Goal: Information Seeking & Learning: Learn about a topic

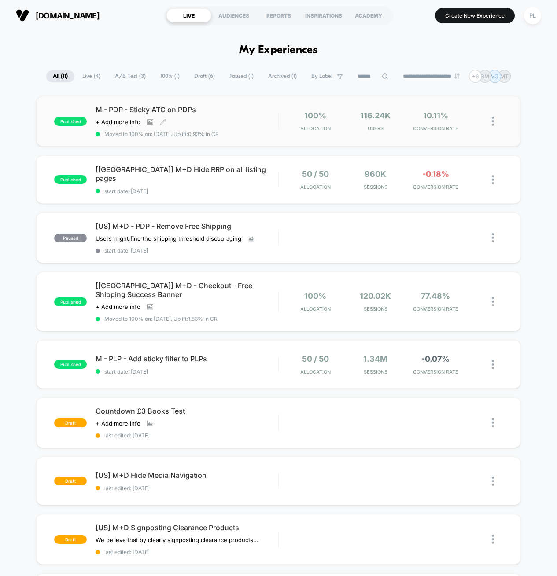
click at [182, 111] on span "M - PDP - Sticky ATC on PDPs" at bounding box center [187, 109] width 183 height 9
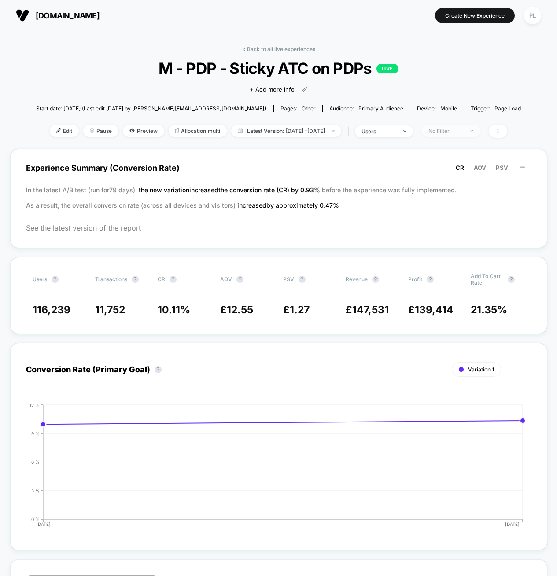
click at [459, 131] on div "No Filter" at bounding box center [445, 131] width 35 height 7
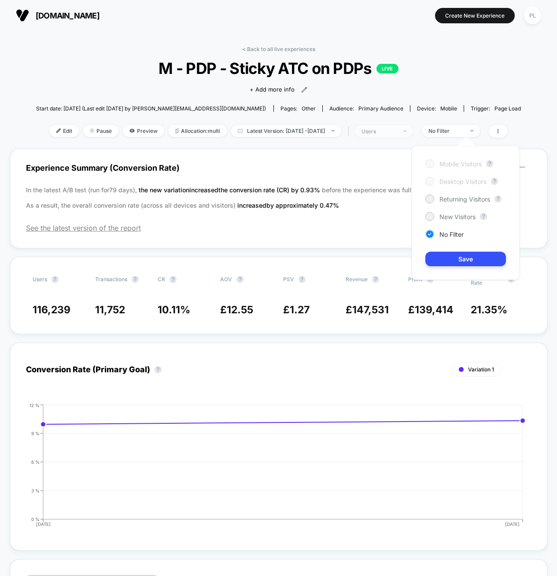
click at [413, 130] on span "users" at bounding box center [384, 131] width 58 height 12
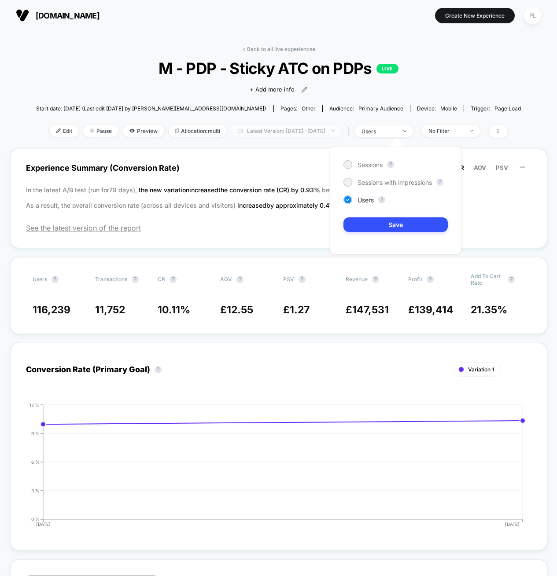
click at [321, 133] on span "Latest Version: [DATE] - [DATE]" at bounding box center [286, 131] width 110 height 12
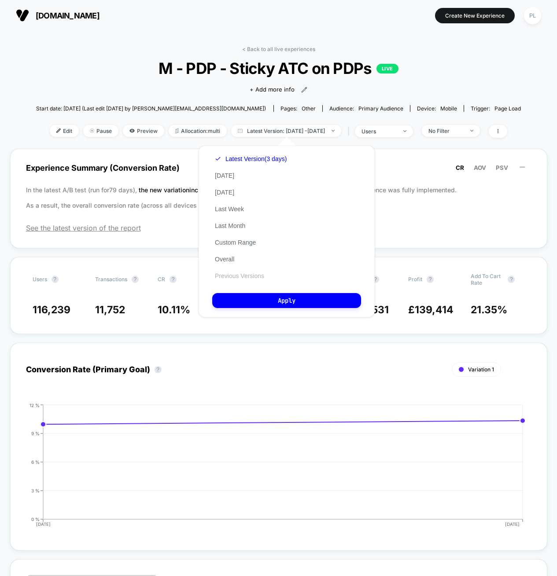
click at [251, 277] on button "Previous Versions" at bounding box center [239, 276] width 55 height 8
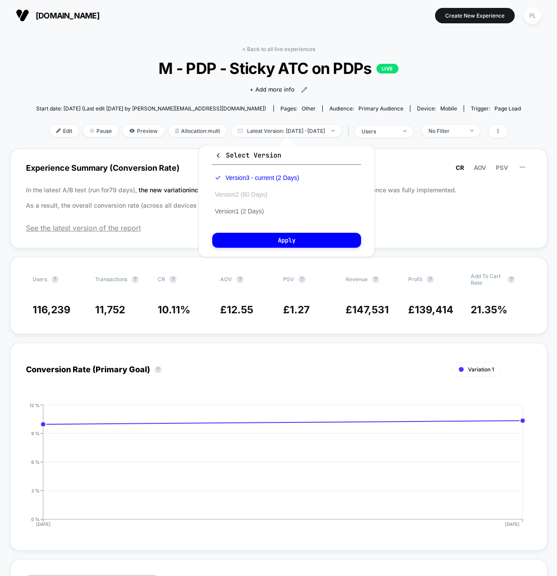
click at [239, 193] on button "Version 2 (80 Days)" at bounding box center [241, 195] width 58 height 8
click at [289, 236] on button "Apply" at bounding box center [286, 240] width 149 height 15
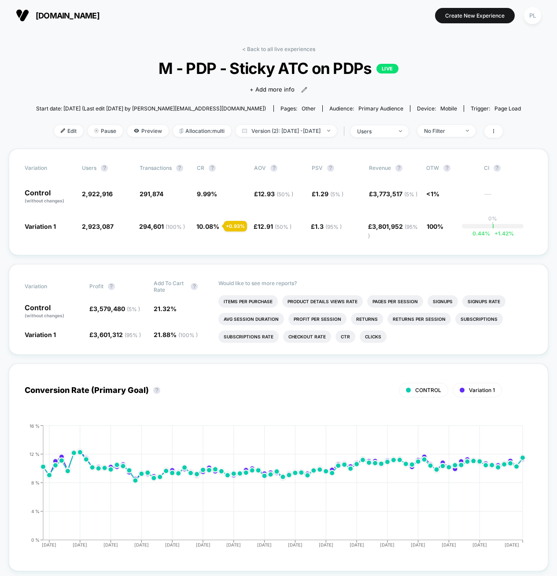
click at [61, 79] on div "< Back to all live experiences M - PDP - Sticky ATC on PDPs LIVE Click to view …" at bounding box center [278, 97] width 485 height 103
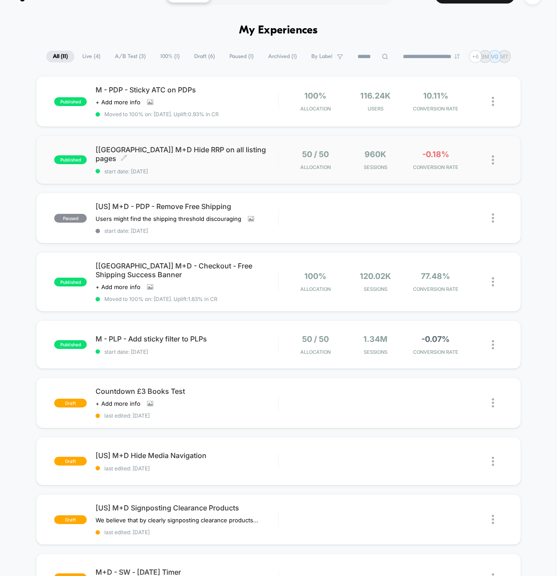
scroll to position [20, 0]
click at [156, 342] on span "M - PLP - Add sticky filter to PLPs Click to edit experience details" at bounding box center [187, 338] width 183 height 9
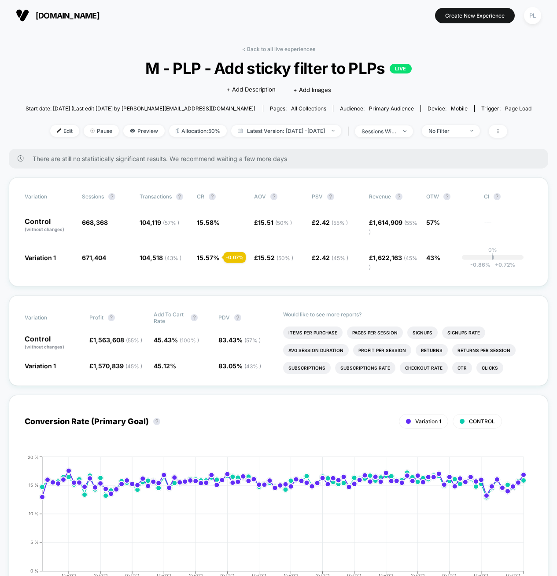
click at [90, 65] on span "M - PLP - Add sticky filter to PLPs LIVE" at bounding box center [279, 68] width 456 height 18
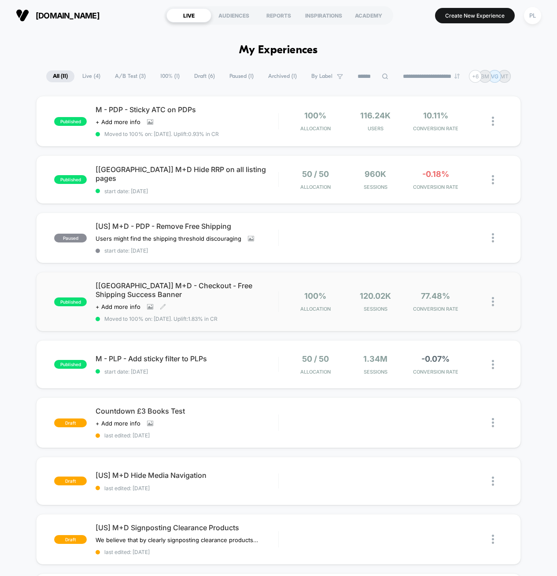
click at [223, 285] on span "[[GEOGRAPHIC_DATA]] M+D - Checkout - Free Shipping Success Banner" at bounding box center [187, 290] width 183 height 18
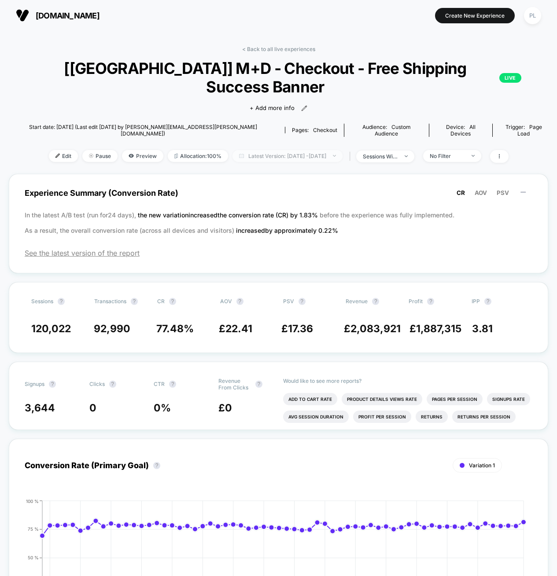
click at [309, 150] on span "Latest Version: [DATE] - [DATE]" at bounding box center [287, 156] width 110 height 12
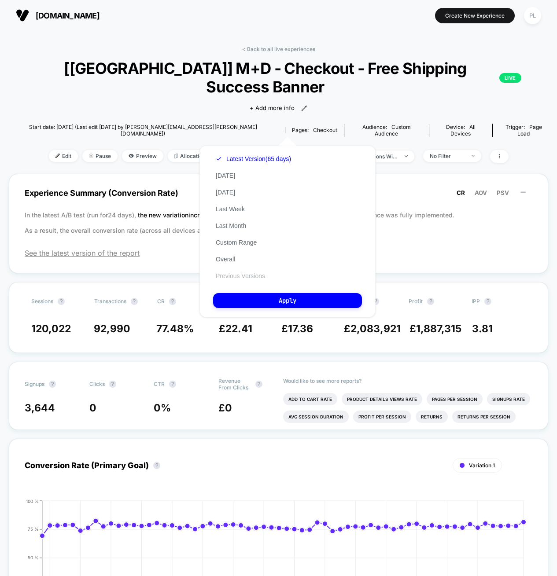
click at [243, 277] on button "Previous Versions" at bounding box center [240, 276] width 55 height 8
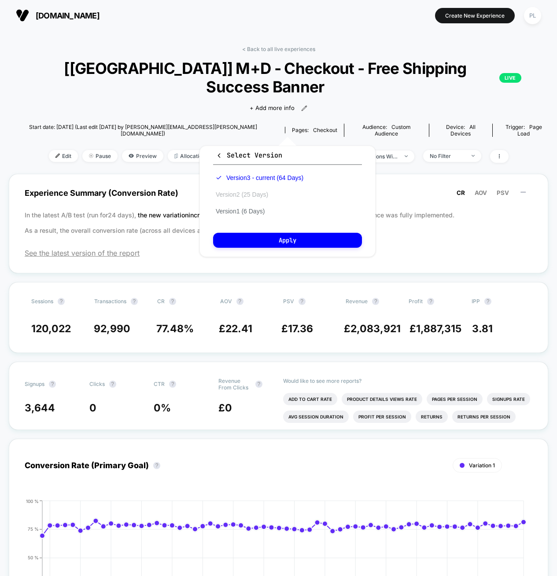
click at [252, 194] on button "Version 2 (25 Days)" at bounding box center [242, 195] width 58 height 8
click at [281, 241] on button "Apply" at bounding box center [287, 240] width 149 height 15
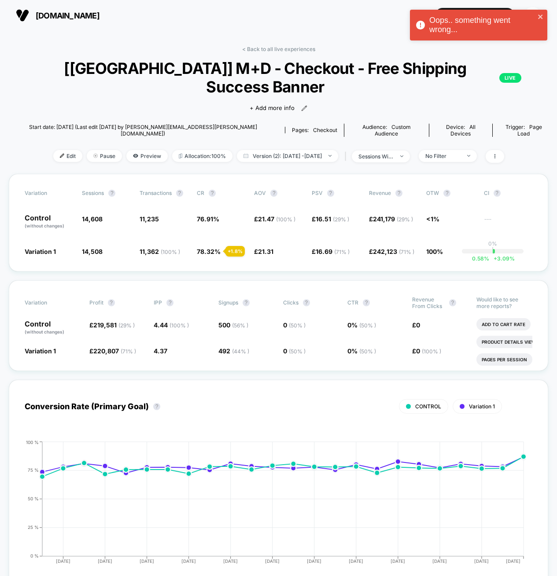
drag, startPoint x: 62, startPoint y: 73, endPoint x: 9, endPoint y: 69, distance: 53.0
click at [62, 73] on span "[[GEOGRAPHIC_DATA]] M+D - Checkout - Free Shipping Success Banner LIVE" at bounding box center [279, 77] width 486 height 37
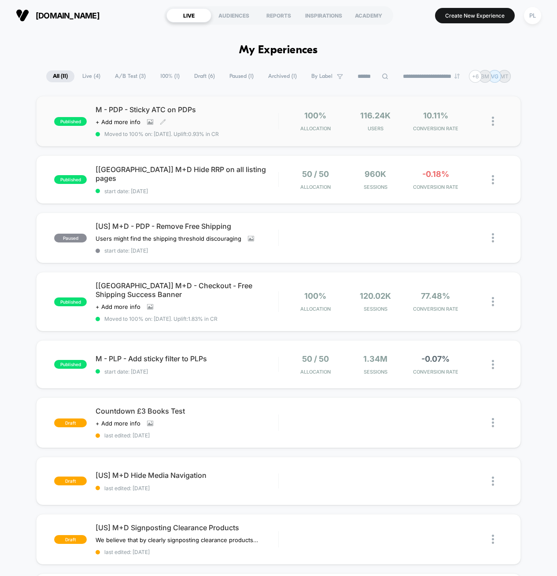
click at [214, 114] on div "M - PDP - Sticky ATC on PDPs Click to view images Click to edit experience deta…" at bounding box center [187, 121] width 183 height 32
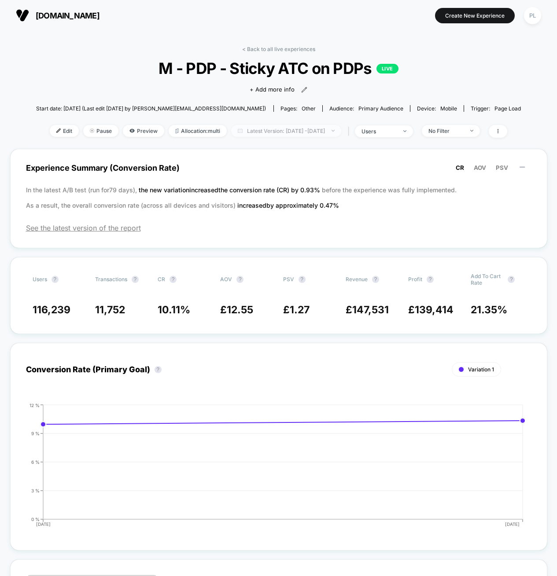
click at [318, 131] on span "Latest Version: [DATE] - [DATE]" at bounding box center [286, 131] width 110 height 12
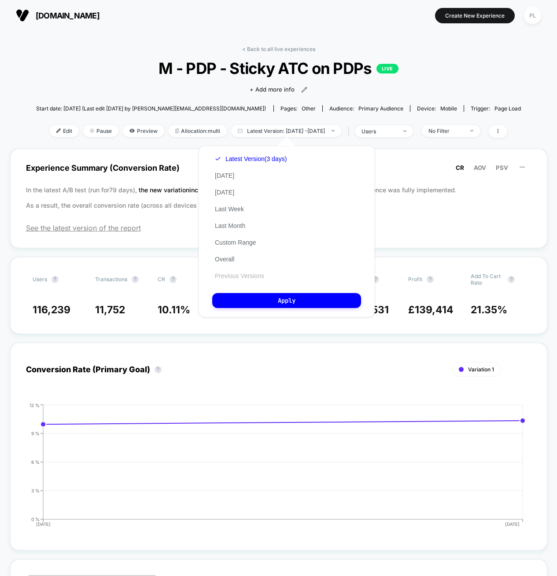
click at [239, 273] on button "Previous Versions" at bounding box center [239, 276] width 55 height 8
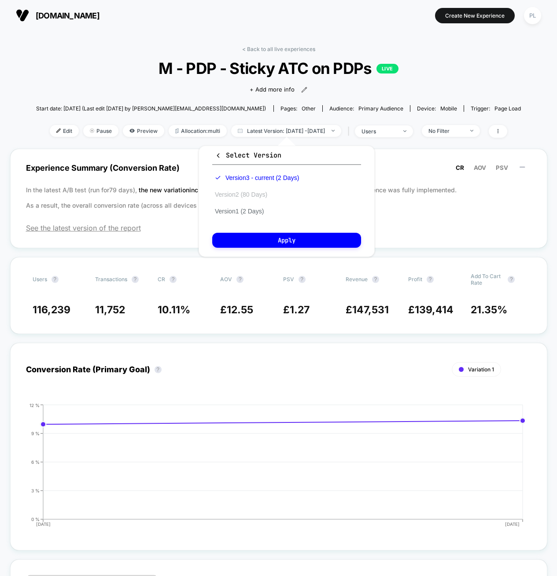
click at [247, 196] on button "Version 2 (80 Days)" at bounding box center [241, 195] width 58 height 8
click at [308, 238] on button "Apply" at bounding box center [286, 240] width 149 height 15
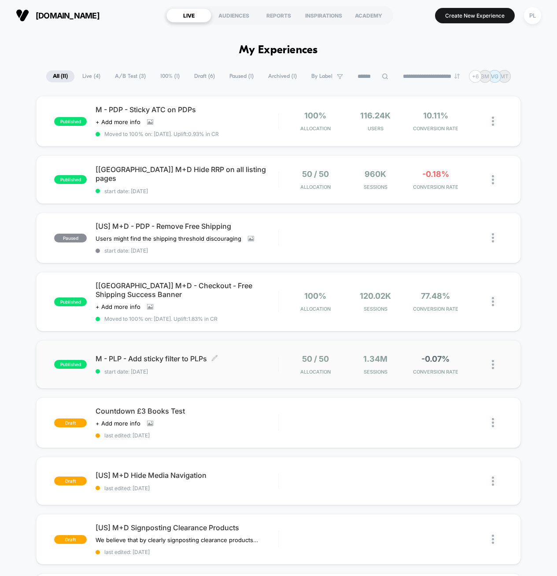
click at [173, 360] on span "M - PLP - Add sticky filter to PLPs Click to edit experience details" at bounding box center [187, 358] width 183 height 9
click at [185, 174] on span "[[GEOGRAPHIC_DATA]] M+D Hide RRP on all listing pages Click to edit experience …" at bounding box center [187, 174] width 183 height 18
